Goal: Check status: Check status

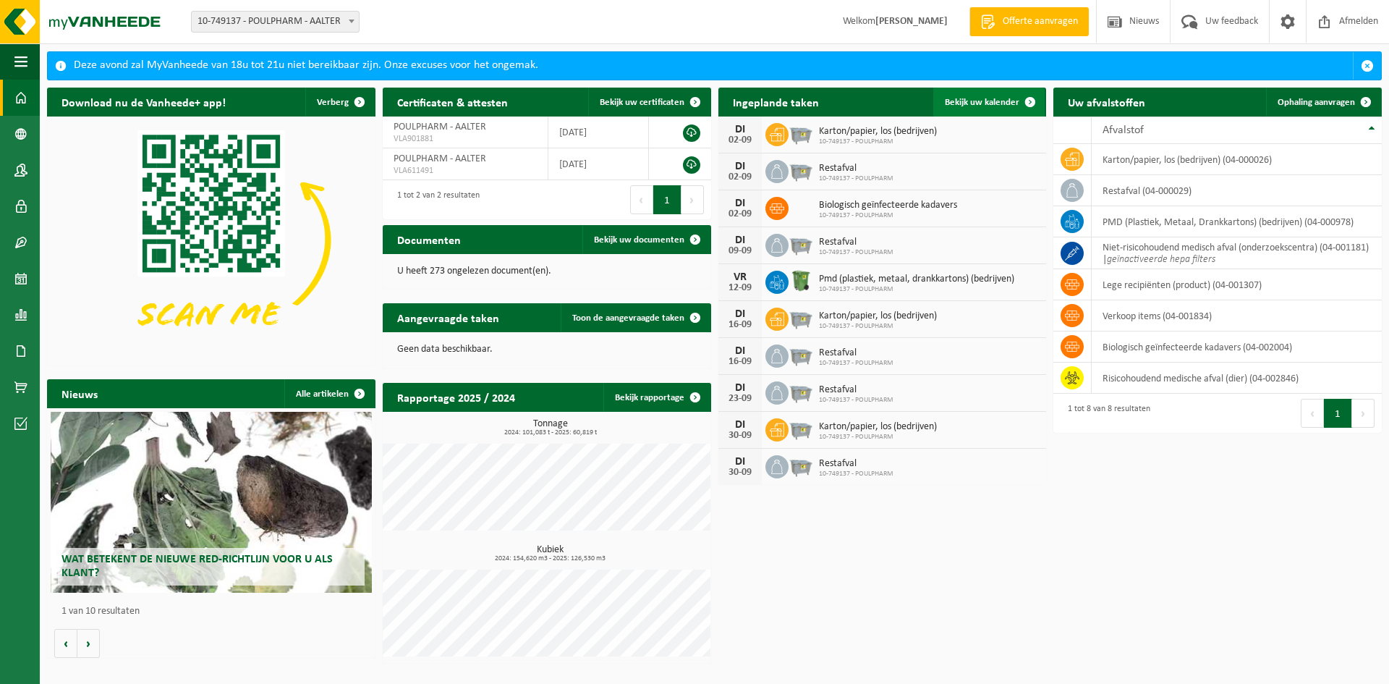
click at [983, 108] on link "Bekijk uw kalender" at bounding box center [988, 102] width 111 height 29
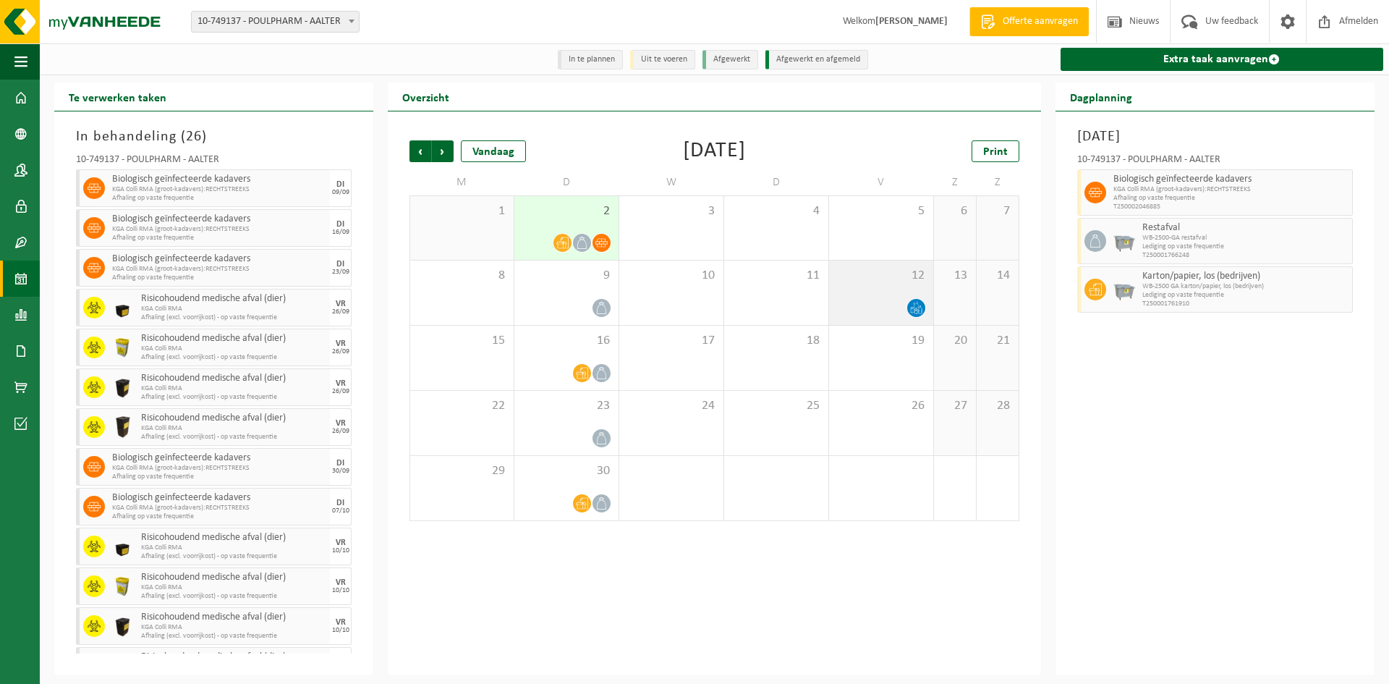
click at [890, 282] on span "12" at bounding box center [881, 276] width 90 height 16
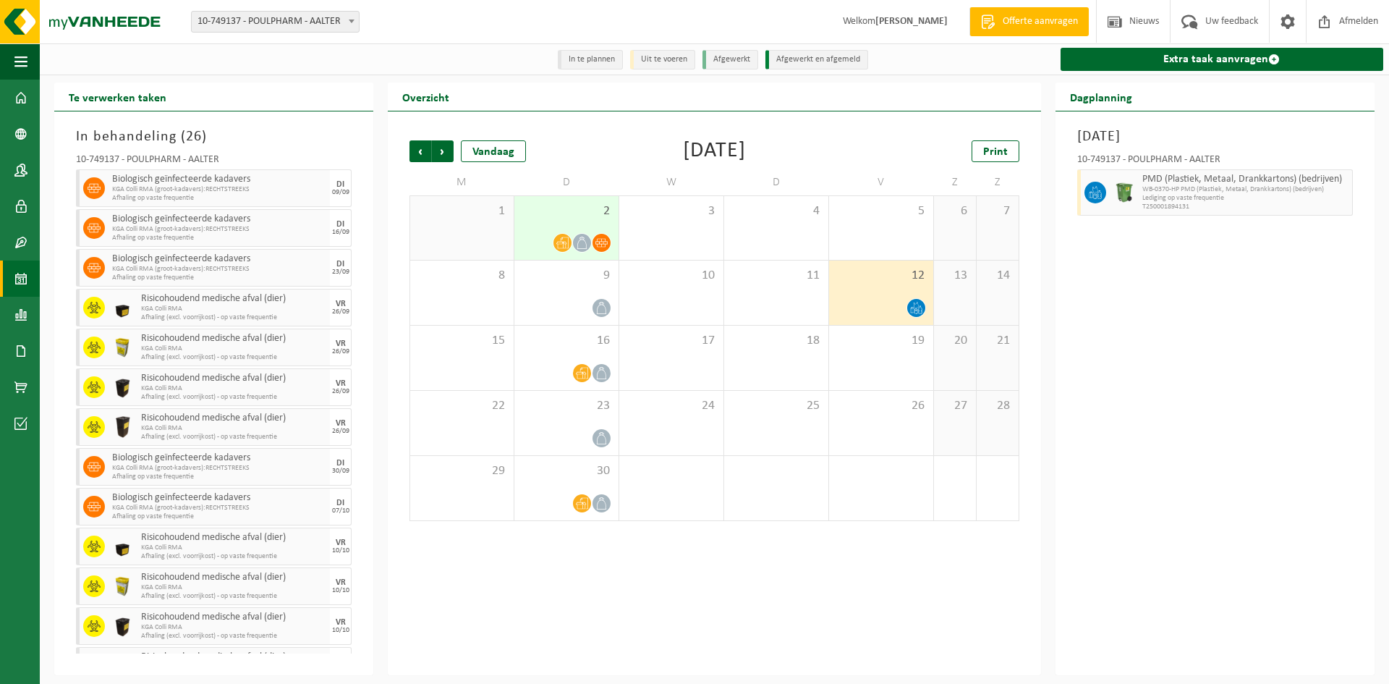
click at [552, 239] on div at bounding box center [567, 243] width 90 height 20
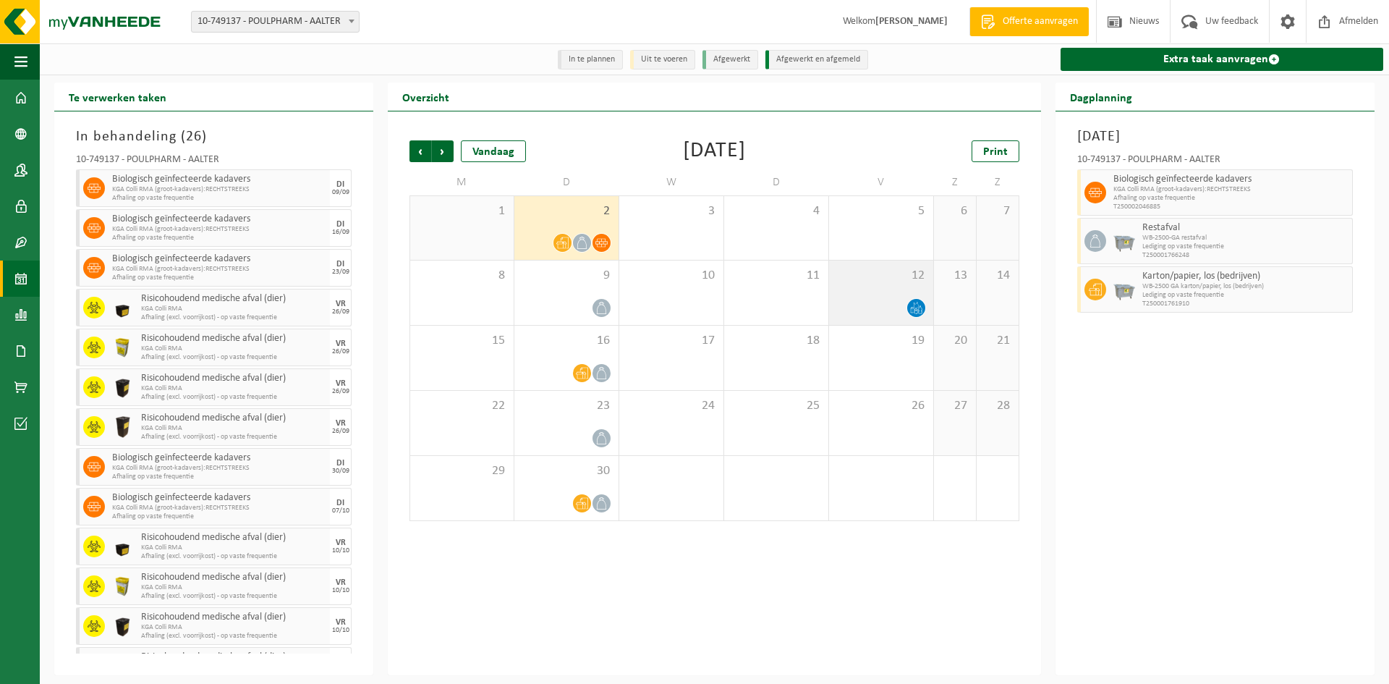
click at [892, 289] on div "12" at bounding box center [881, 292] width 104 height 64
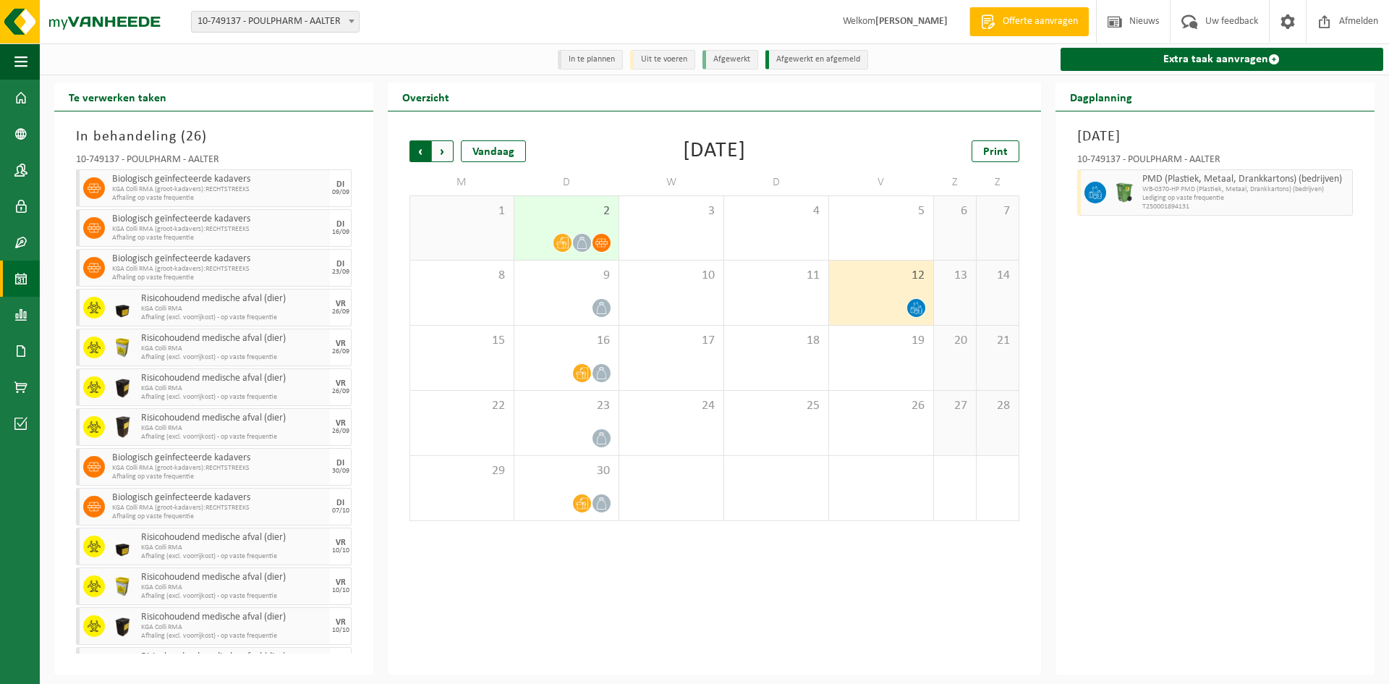
click at [441, 155] on span "Volgende" at bounding box center [443, 151] width 22 height 22
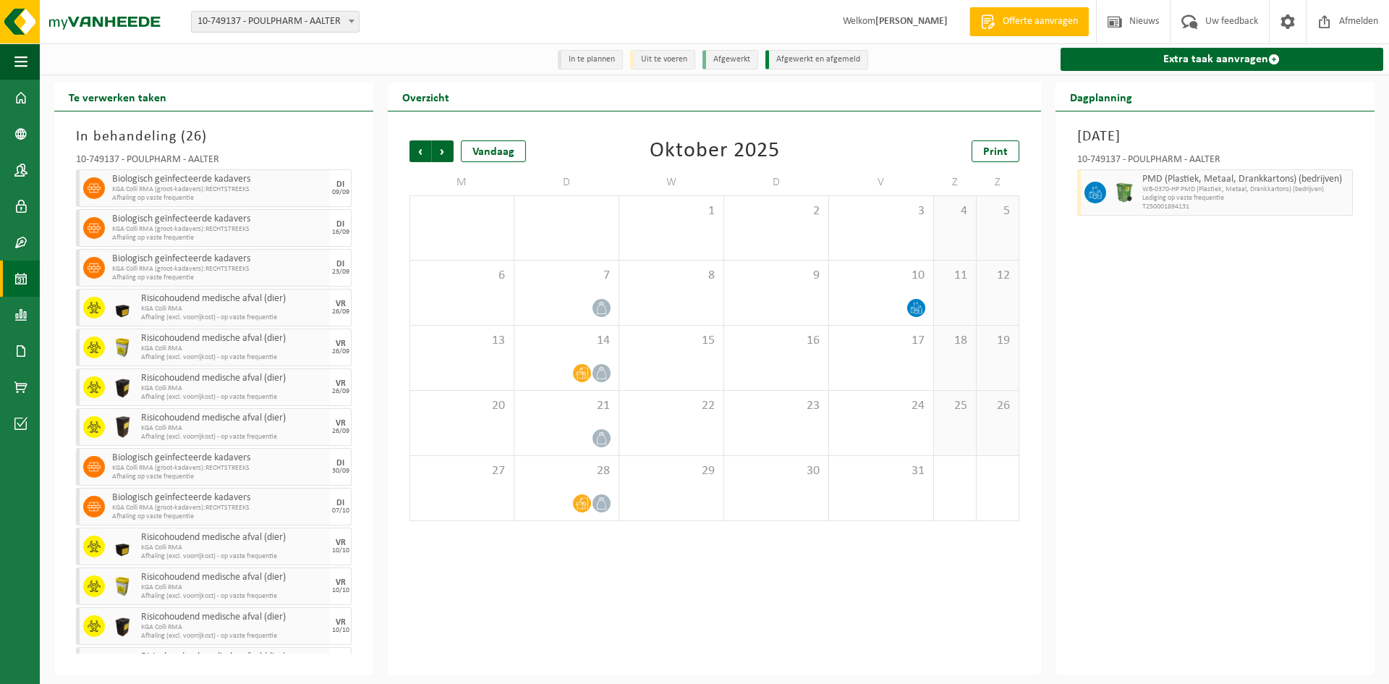
click at [441, 155] on span "Volgende" at bounding box center [443, 151] width 22 height 22
click at [416, 155] on span "Vorige" at bounding box center [420, 151] width 22 height 22
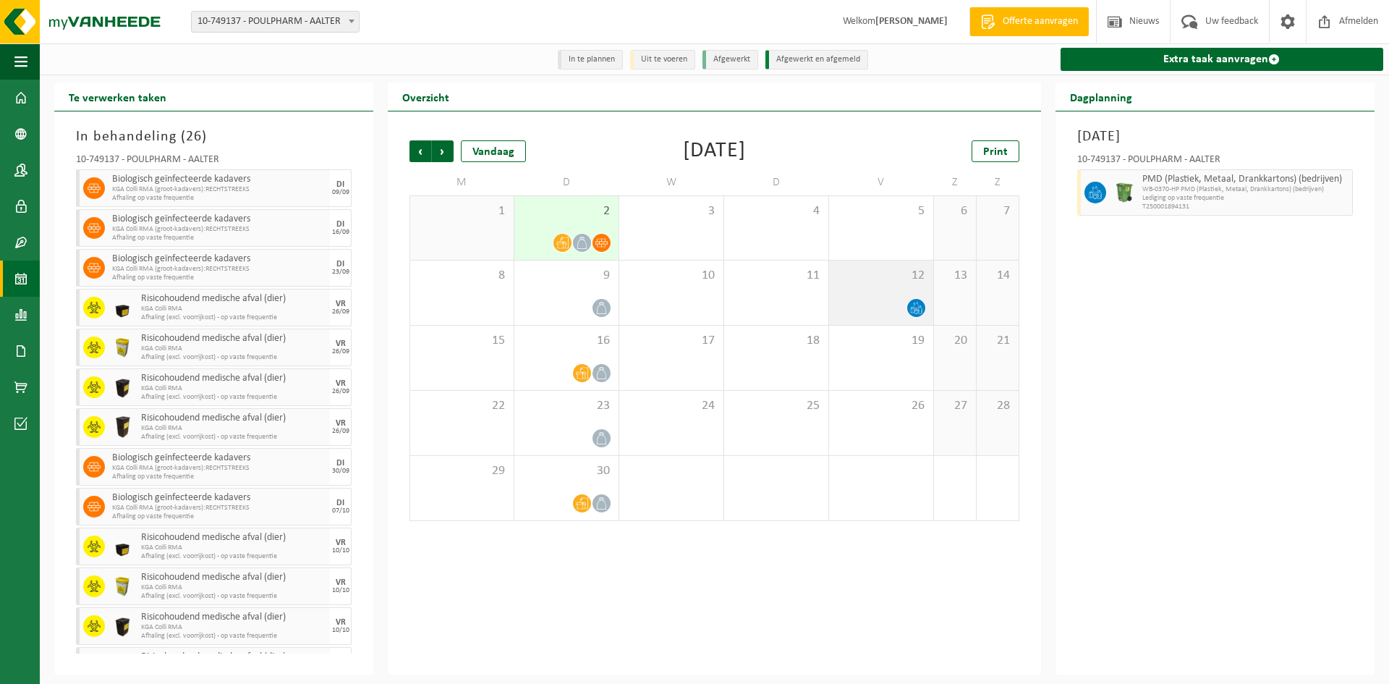
click at [883, 287] on div "12" at bounding box center [881, 292] width 104 height 64
click at [1203, 302] on div "Vrijdag 12 september 2025 10-749137 - POULPHARM - AALTER PMD (Plastiek, Metaal,…" at bounding box center [1214, 392] width 319 height 563
click at [428, 145] on span "Vorige" at bounding box center [420, 151] width 22 height 22
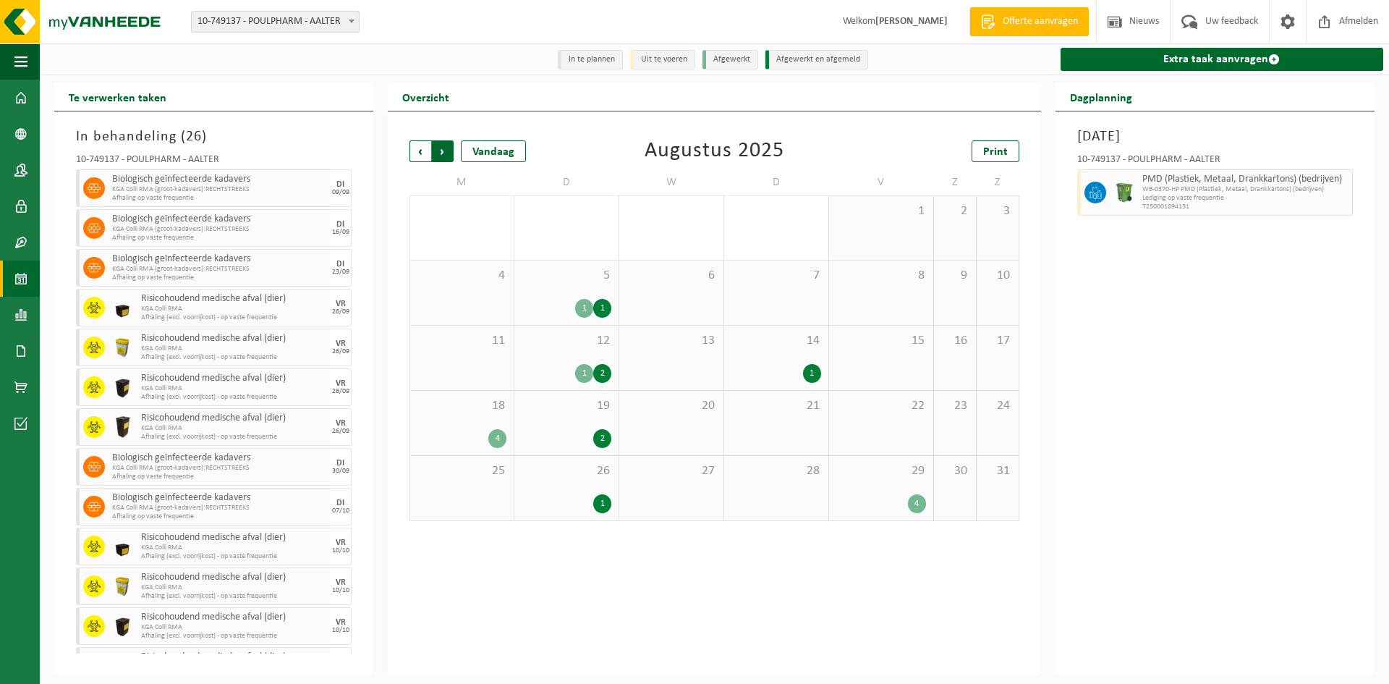
click at [415, 148] on span "Vorige" at bounding box center [420, 151] width 22 height 22
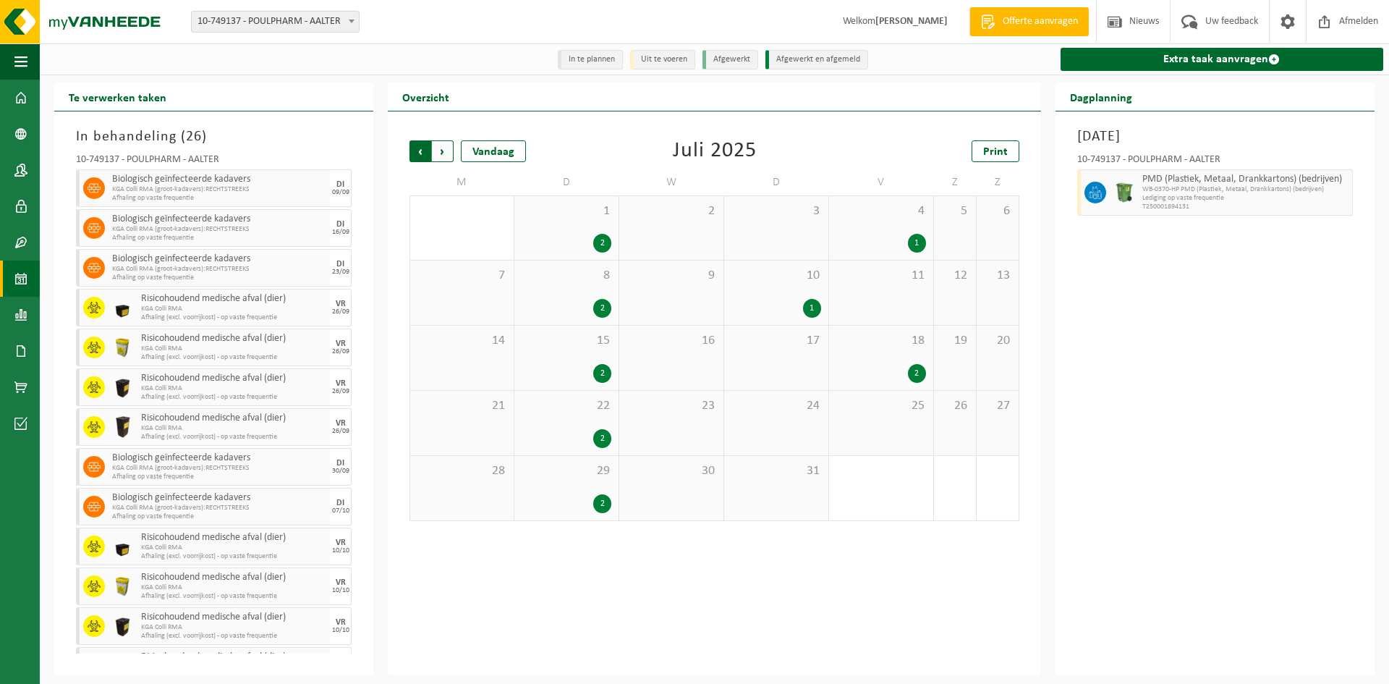
click at [438, 150] on span "Volgende" at bounding box center [443, 151] width 22 height 22
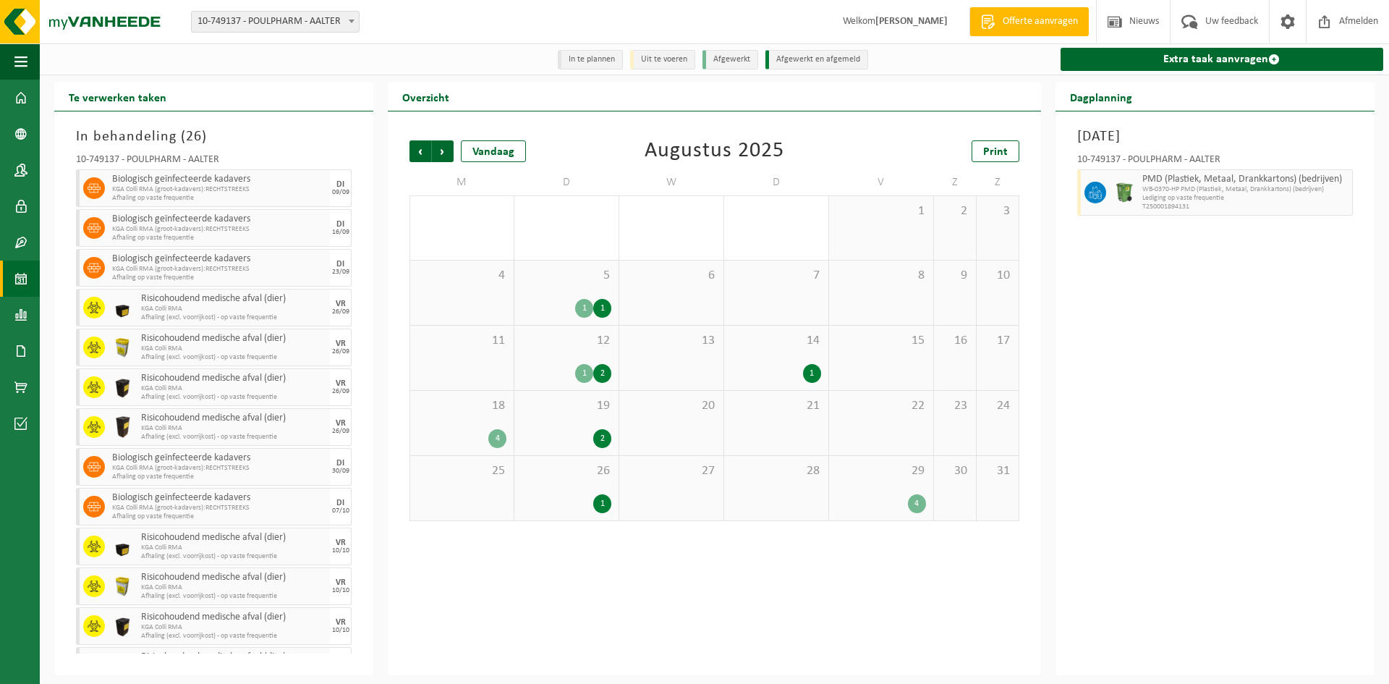
click at [757, 414] on span "21" at bounding box center [776, 406] width 90 height 16
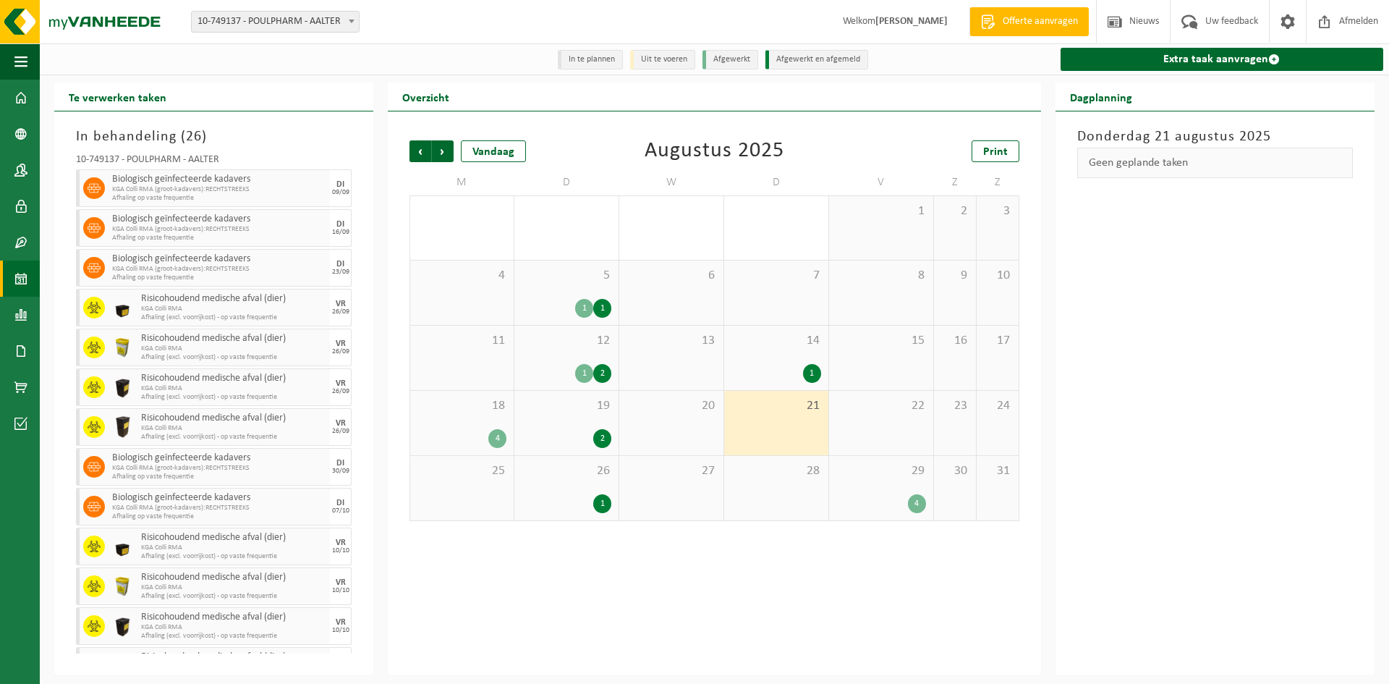
click at [593, 418] on div "19 2" at bounding box center [566, 423] width 104 height 64
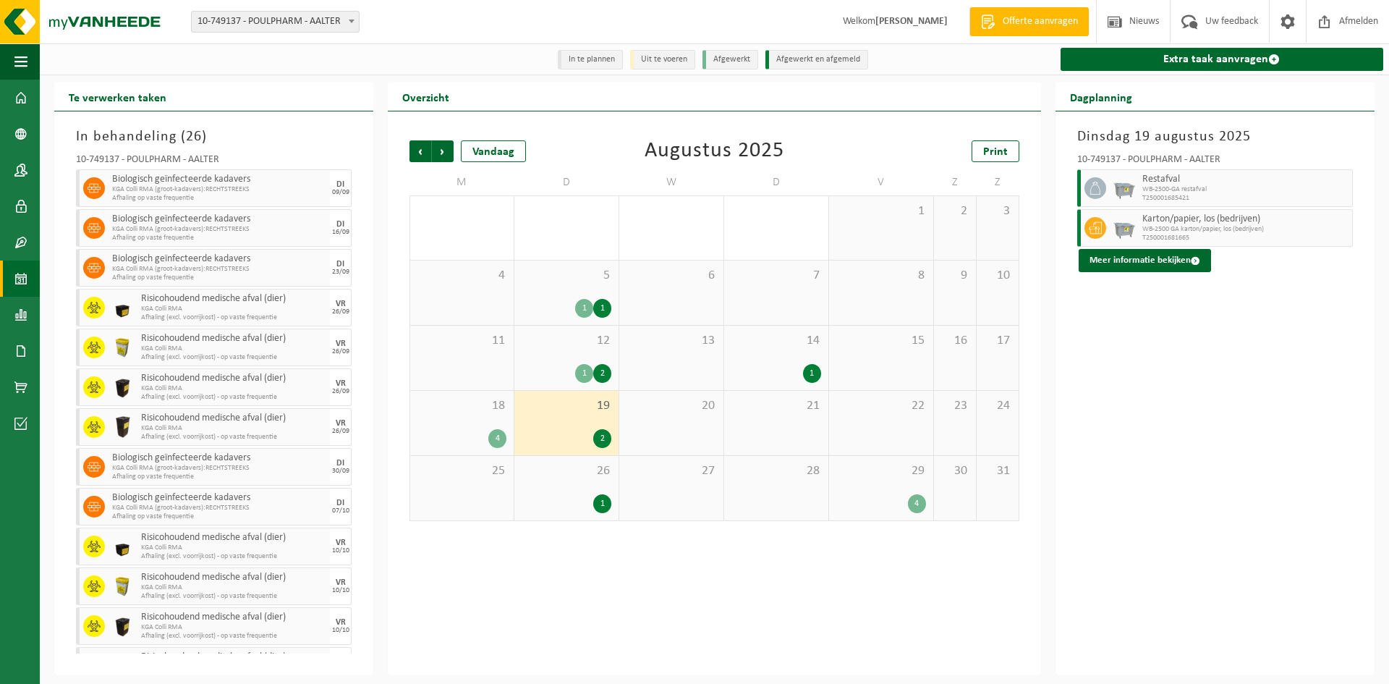
click at [581, 356] on div "12 1 2" at bounding box center [566, 357] width 104 height 64
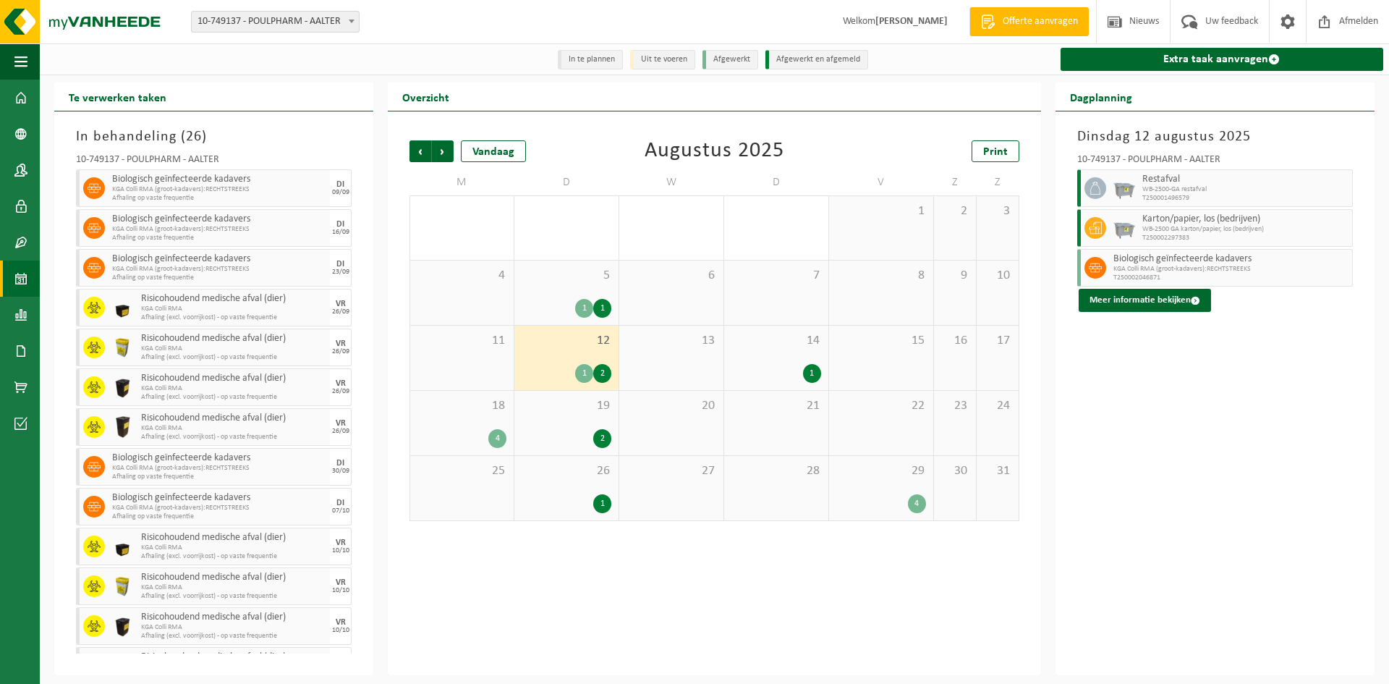
click at [569, 409] on span "19" at bounding box center [567, 406] width 90 height 16
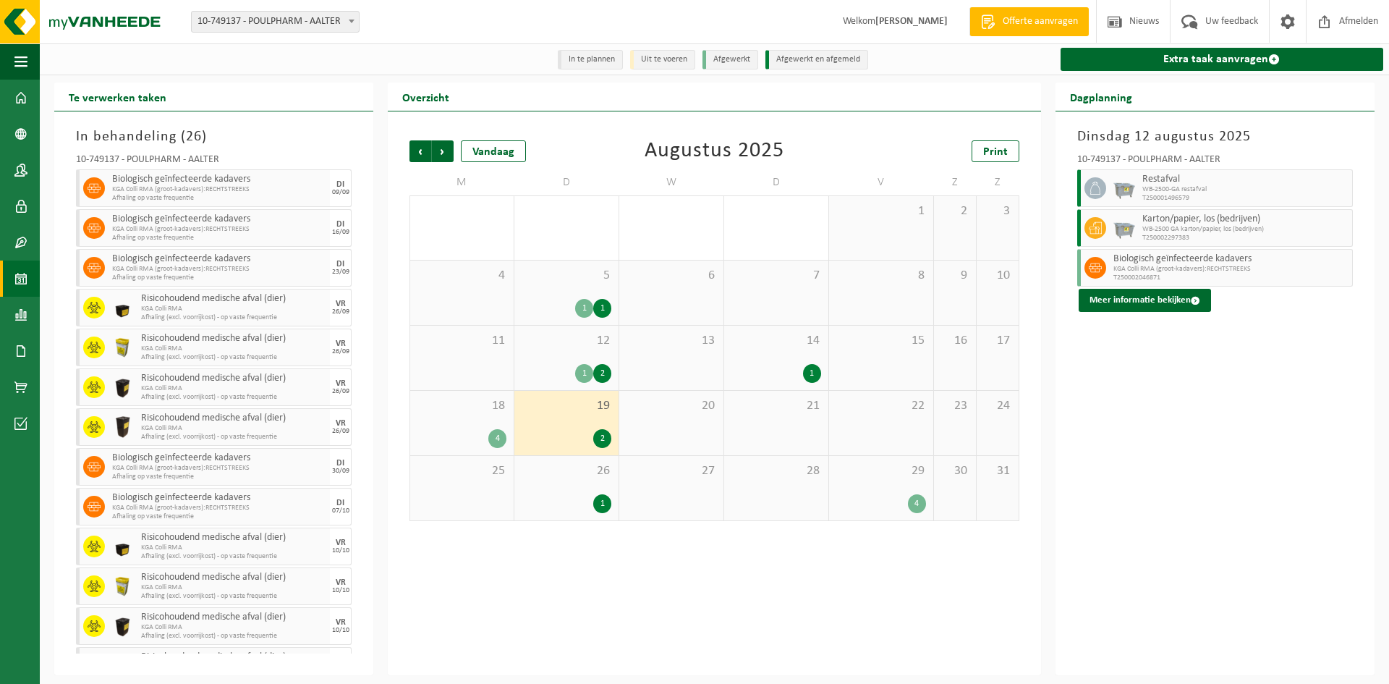
click at [571, 369] on div "1 2" at bounding box center [567, 373] width 90 height 19
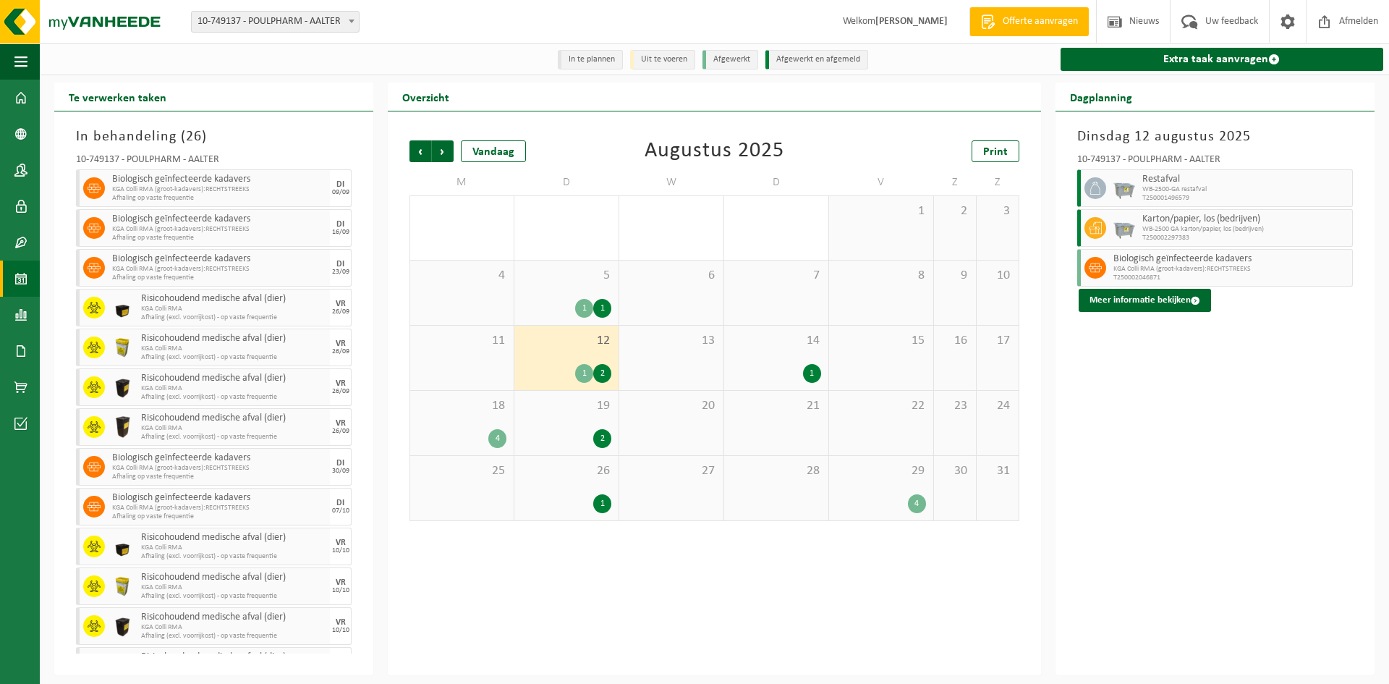
click at [579, 425] on div "19 2" at bounding box center [566, 423] width 104 height 64
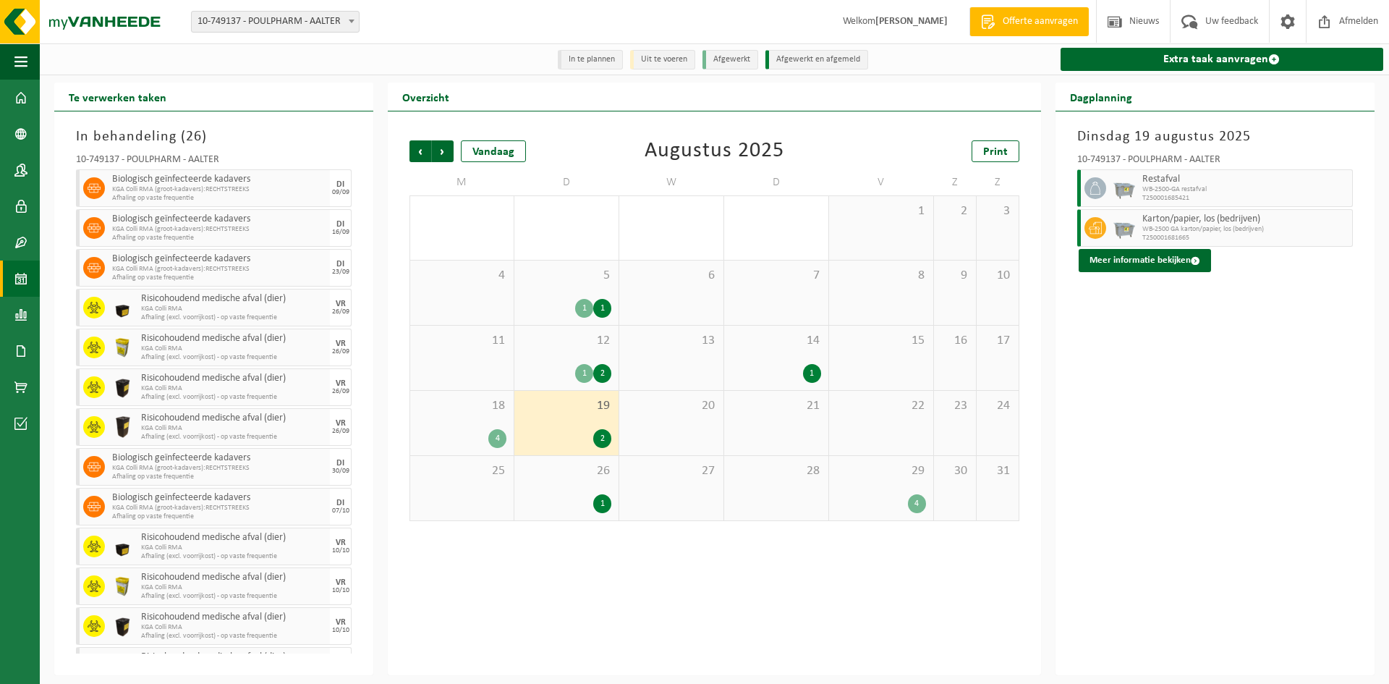
click at [581, 372] on div "1" at bounding box center [584, 373] width 18 height 19
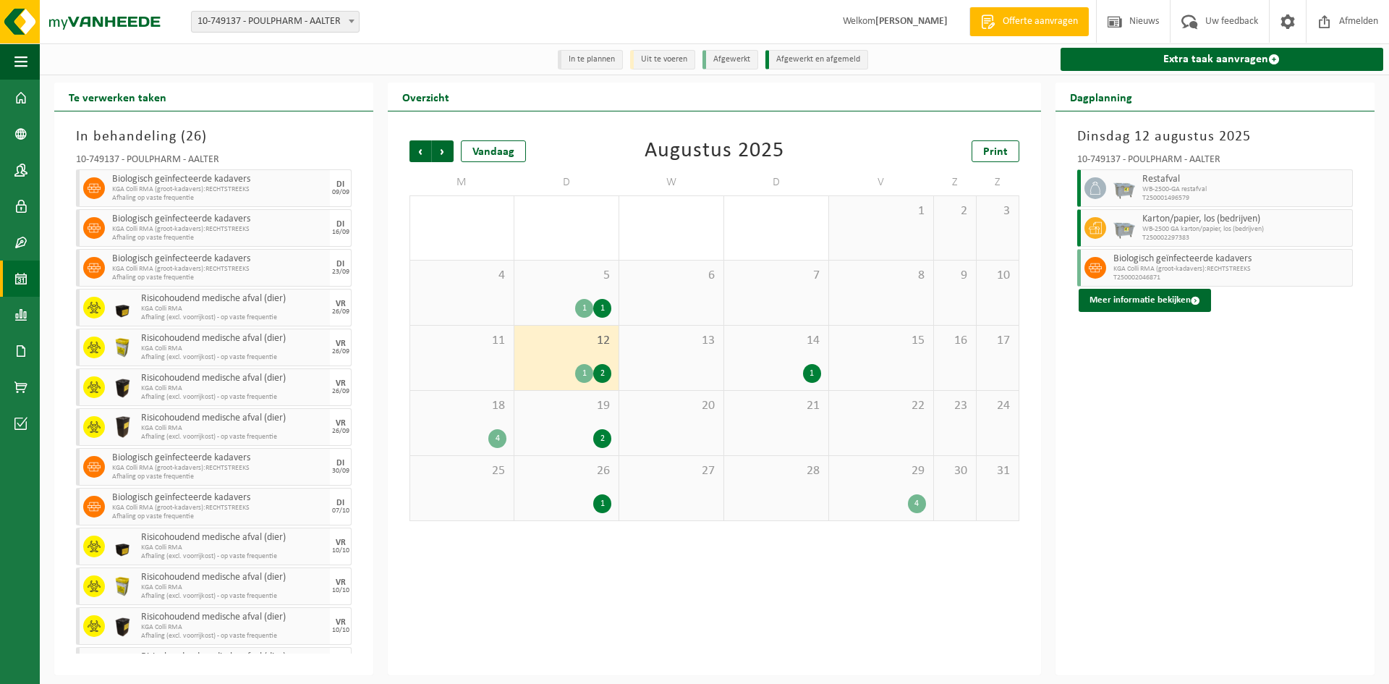
click at [572, 302] on div "1 1" at bounding box center [567, 308] width 90 height 19
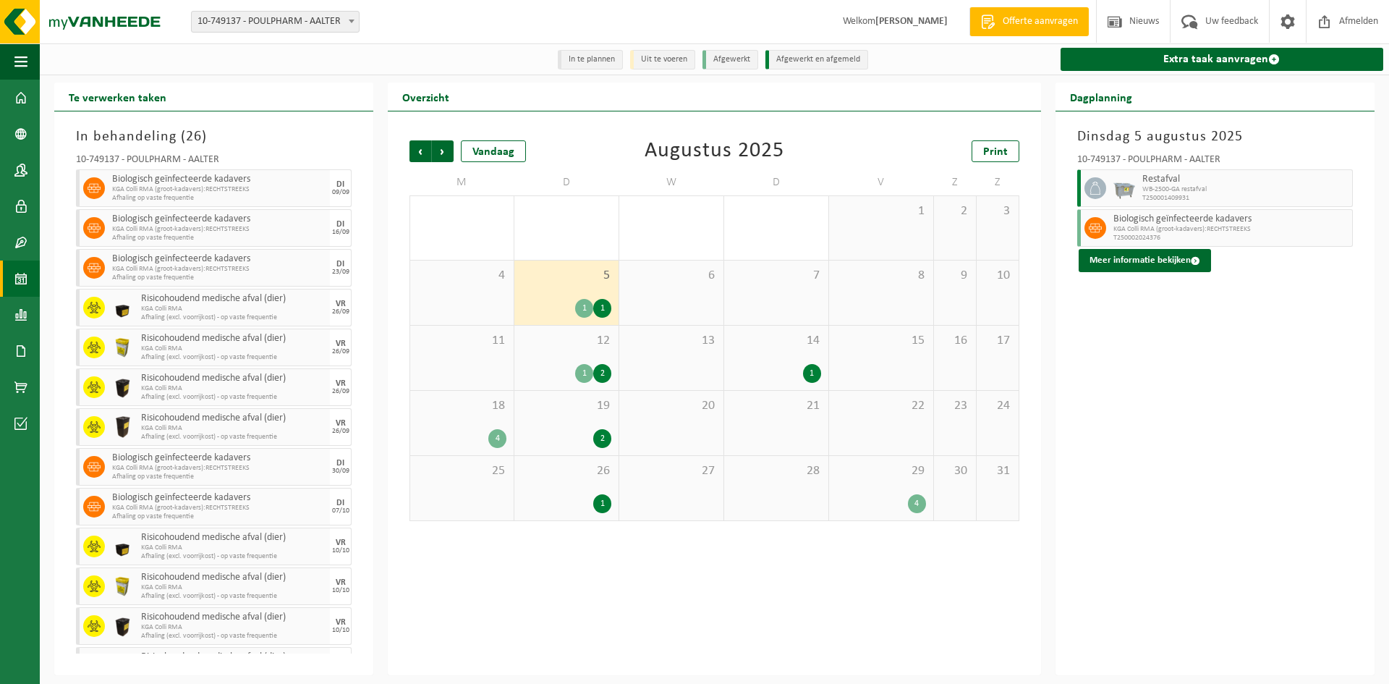
click at [553, 361] on div "12 1 2" at bounding box center [566, 357] width 104 height 64
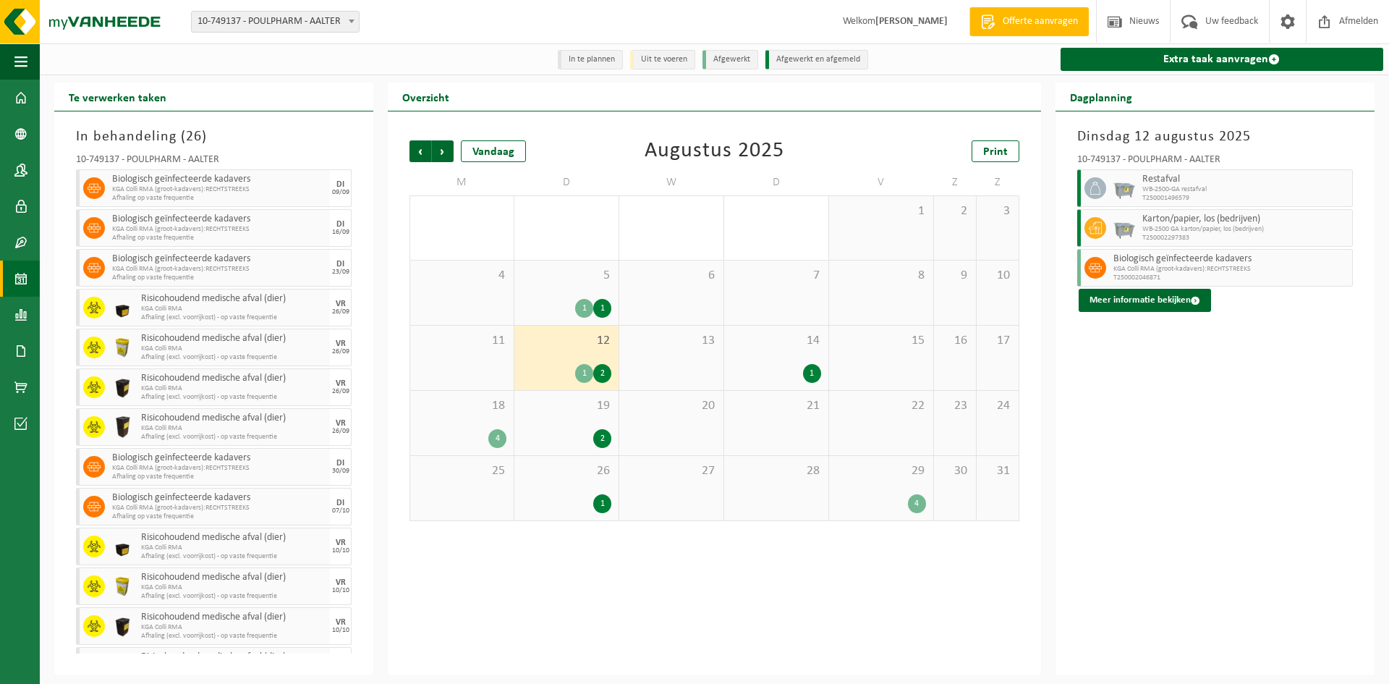
click at [536, 435] on div "2" at bounding box center [567, 438] width 90 height 19
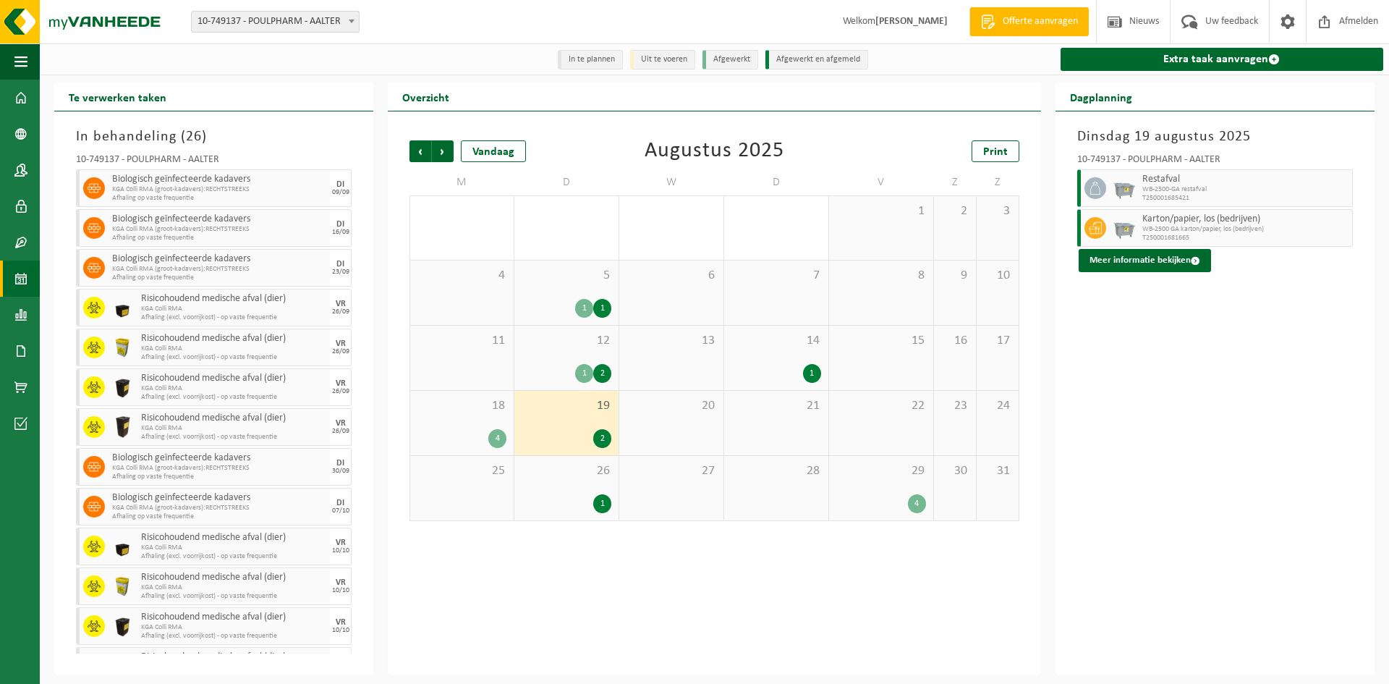
click at [543, 490] on div "26 1" at bounding box center [566, 488] width 104 height 64
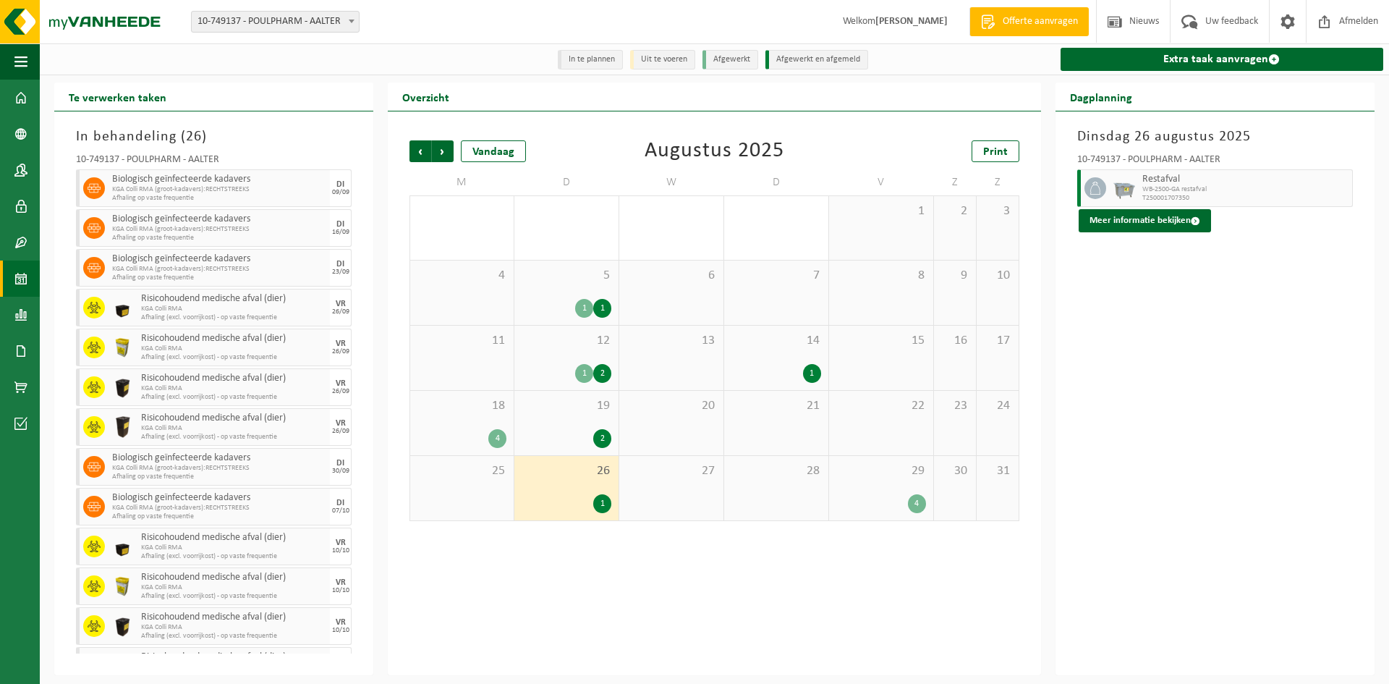
click at [797, 493] on div "28" at bounding box center [776, 488] width 104 height 64
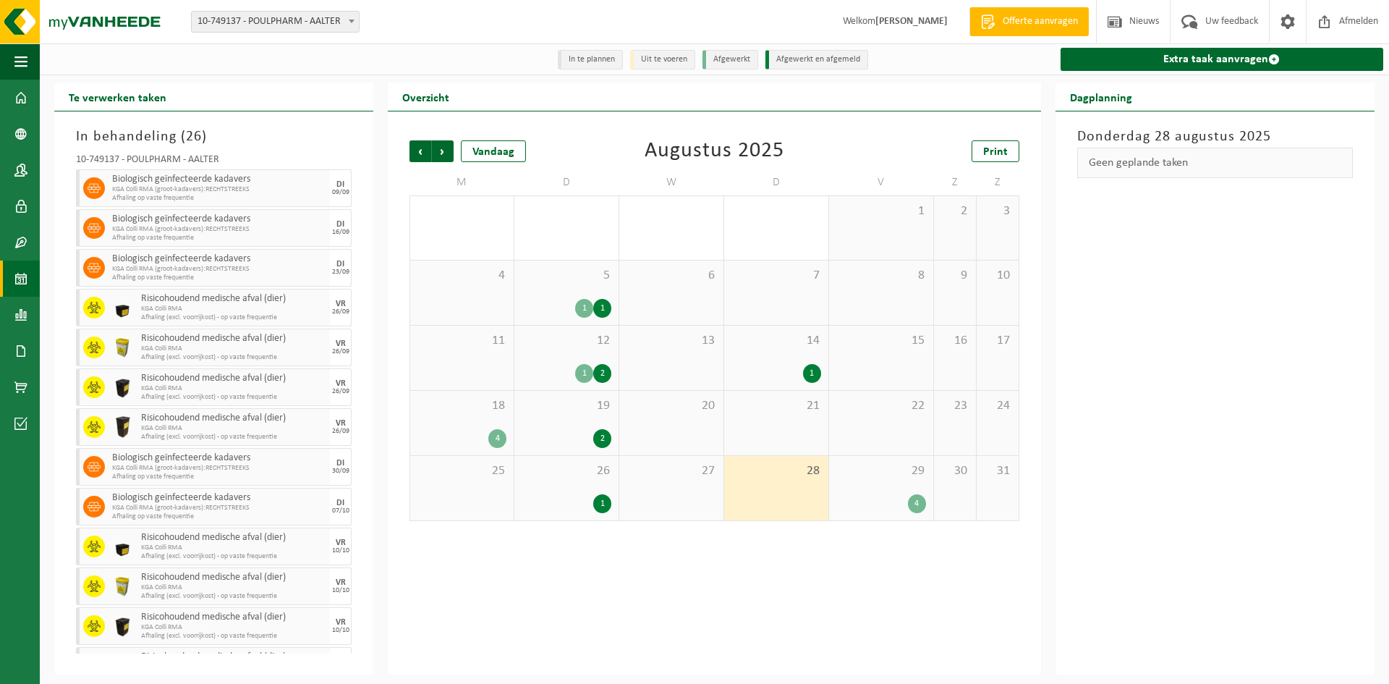
click at [534, 506] on div "1" at bounding box center [567, 503] width 90 height 19
